Goal: Information Seeking & Learning: Learn about a topic

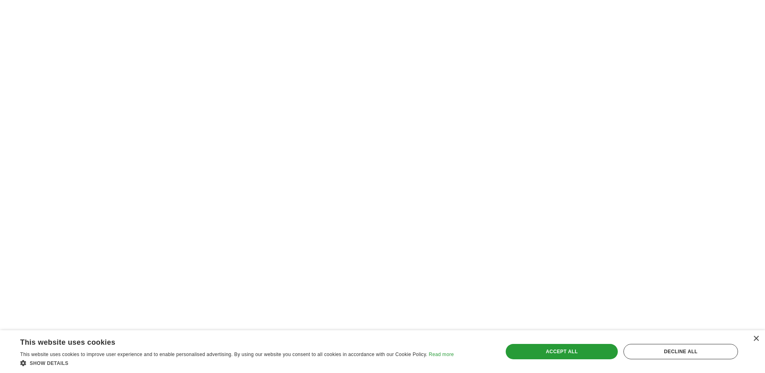
scroll to position [1372, 0]
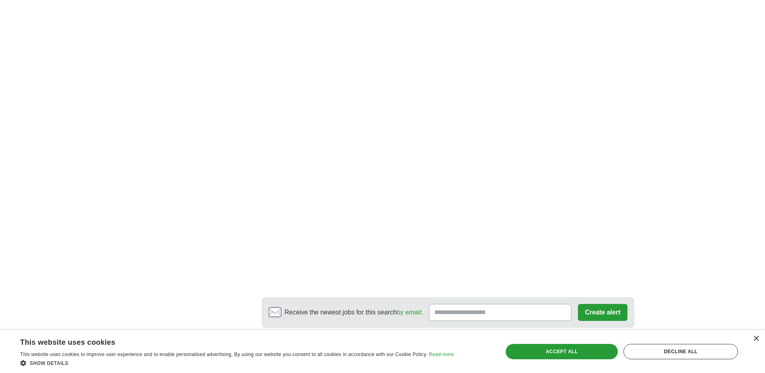
click at [523, 346] on link "next ❯" at bounding box center [525, 354] width 30 height 17
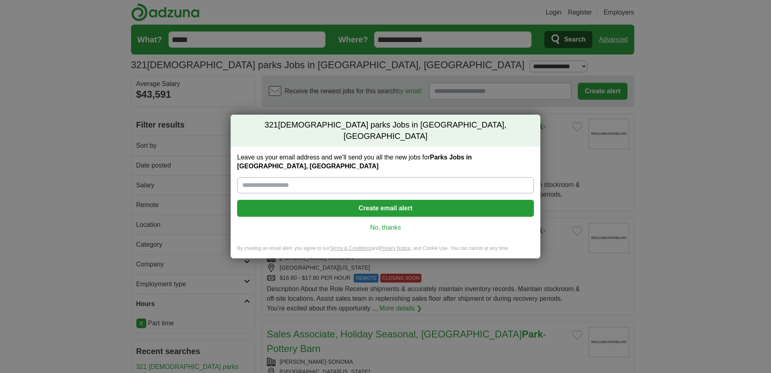
click at [386, 223] on link "No, thanks" at bounding box center [386, 227] width 284 height 9
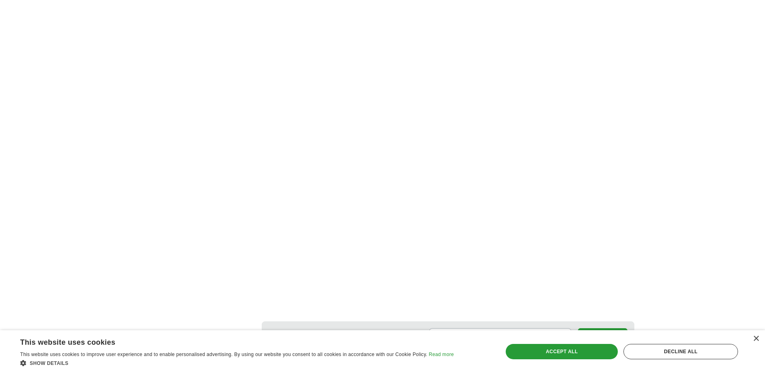
scroll to position [1372, 0]
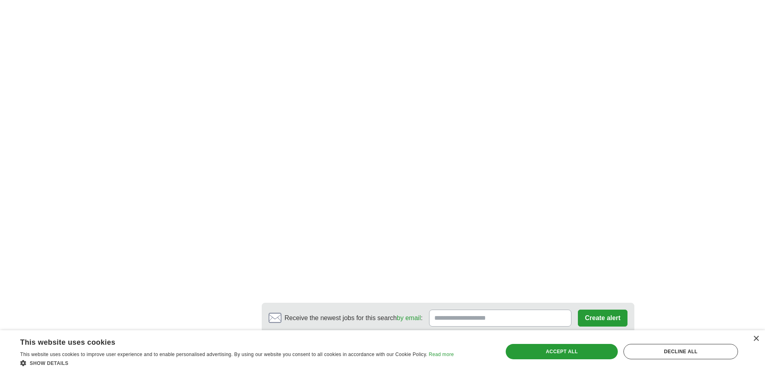
click at [552, 351] on link "next ❯" at bounding box center [548, 359] width 30 height 17
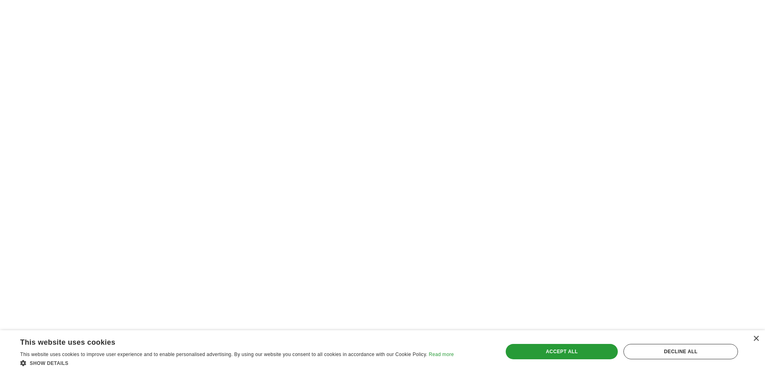
scroll to position [1552, 0]
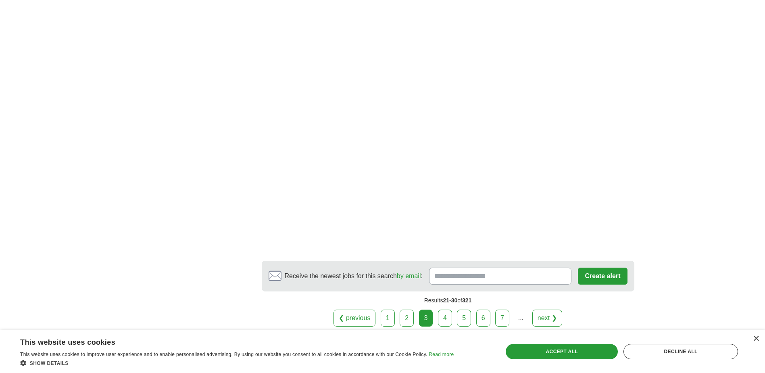
click at [542, 309] on link "next ❯" at bounding box center [548, 317] width 30 height 17
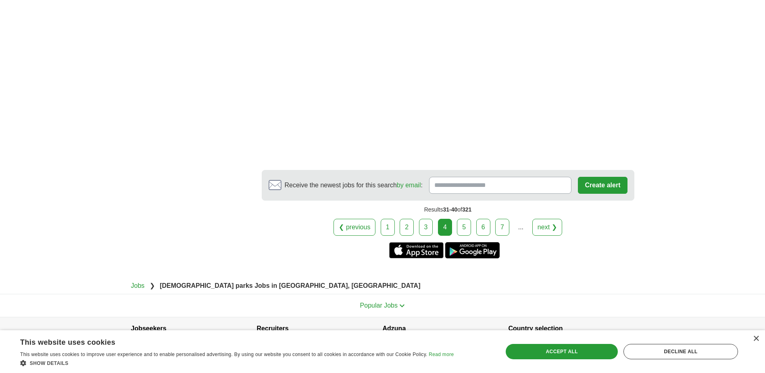
scroll to position [1519, 0]
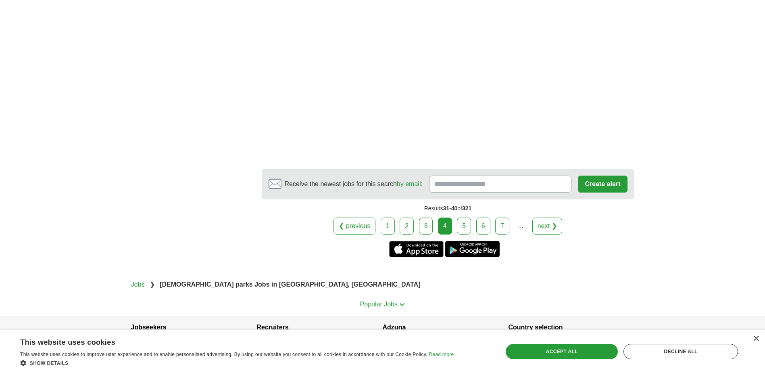
click at [547, 217] on link "next ❯" at bounding box center [548, 225] width 30 height 17
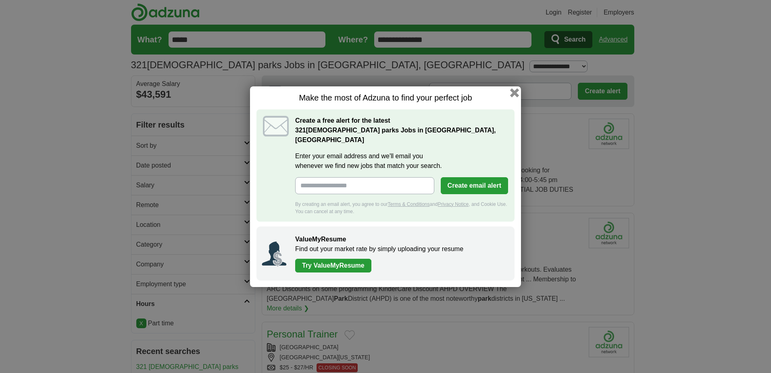
click at [516, 97] on button "button" at bounding box center [514, 92] width 9 height 9
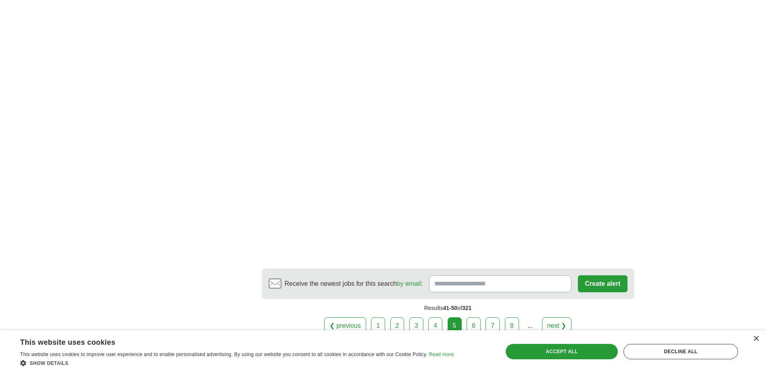
scroll to position [1372, 0]
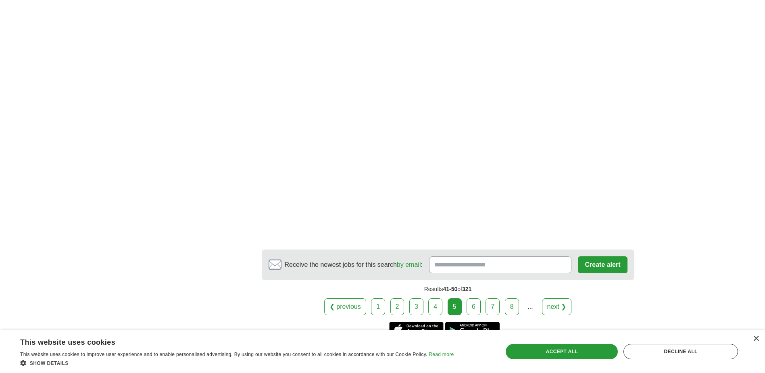
click at [553, 298] on link "next ❯" at bounding box center [557, 306] width 30 height 17
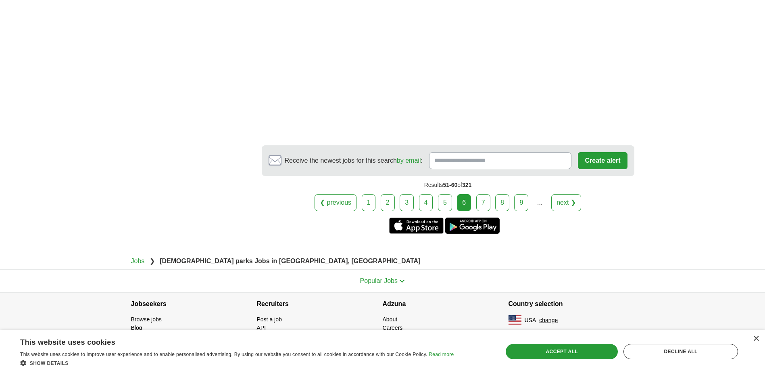
scroll to position [1600, 0]
click at [562, 200] on link "next ❯" at bounding box center [566, 201] width 30 height 17
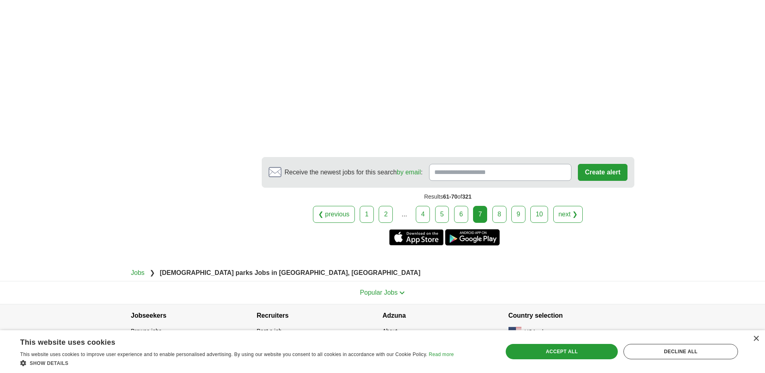
scroll to position [1551, 0]
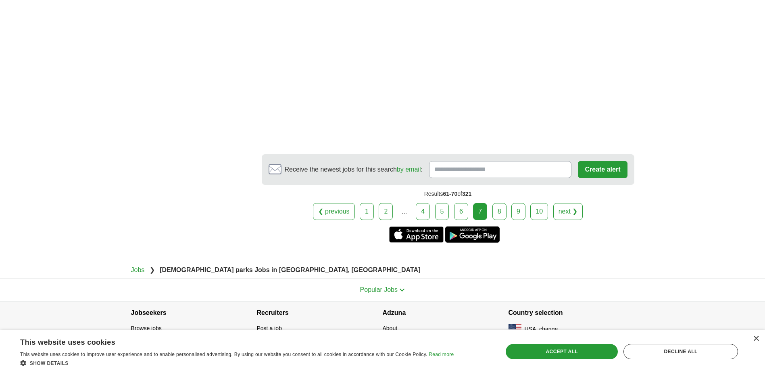
click at [562, 203] on link "next ❯" at bounding box center [568, 211] width 30 height 17
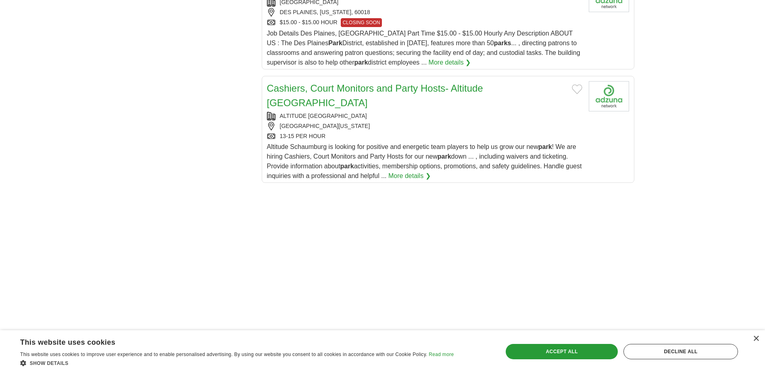
scroll to position [1009, 0]
